Goal: Task Accomplishment & Management: Manage account settings

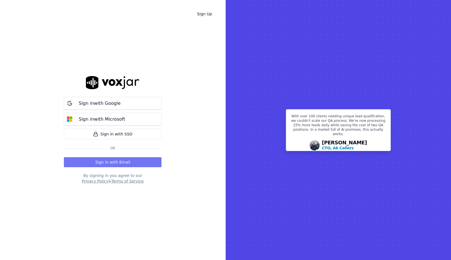
click at [116, 163] on button "Sign in with Email" at bounding box center [113, 162] width 98 height 10
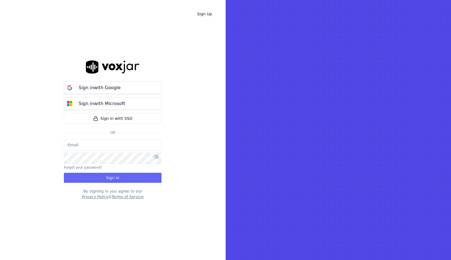
type input "[EMAIL_ADDRESS][DOMAIN_NAME]"
click at [125, 183] on div "Sign in with Google Sign in with Microsoft Sign in with SSO Or [EMAIL_ADDRESS][…" at bounding box center [113, 130] width 98 height 243
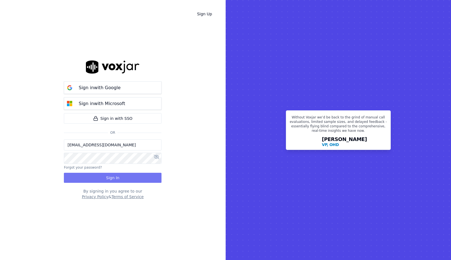
click at [123, 180] on button "Sign In" at bounding box center [113, 178] width 98 height 10
